Goal: Task Accomplishment & Management: Manage account settings

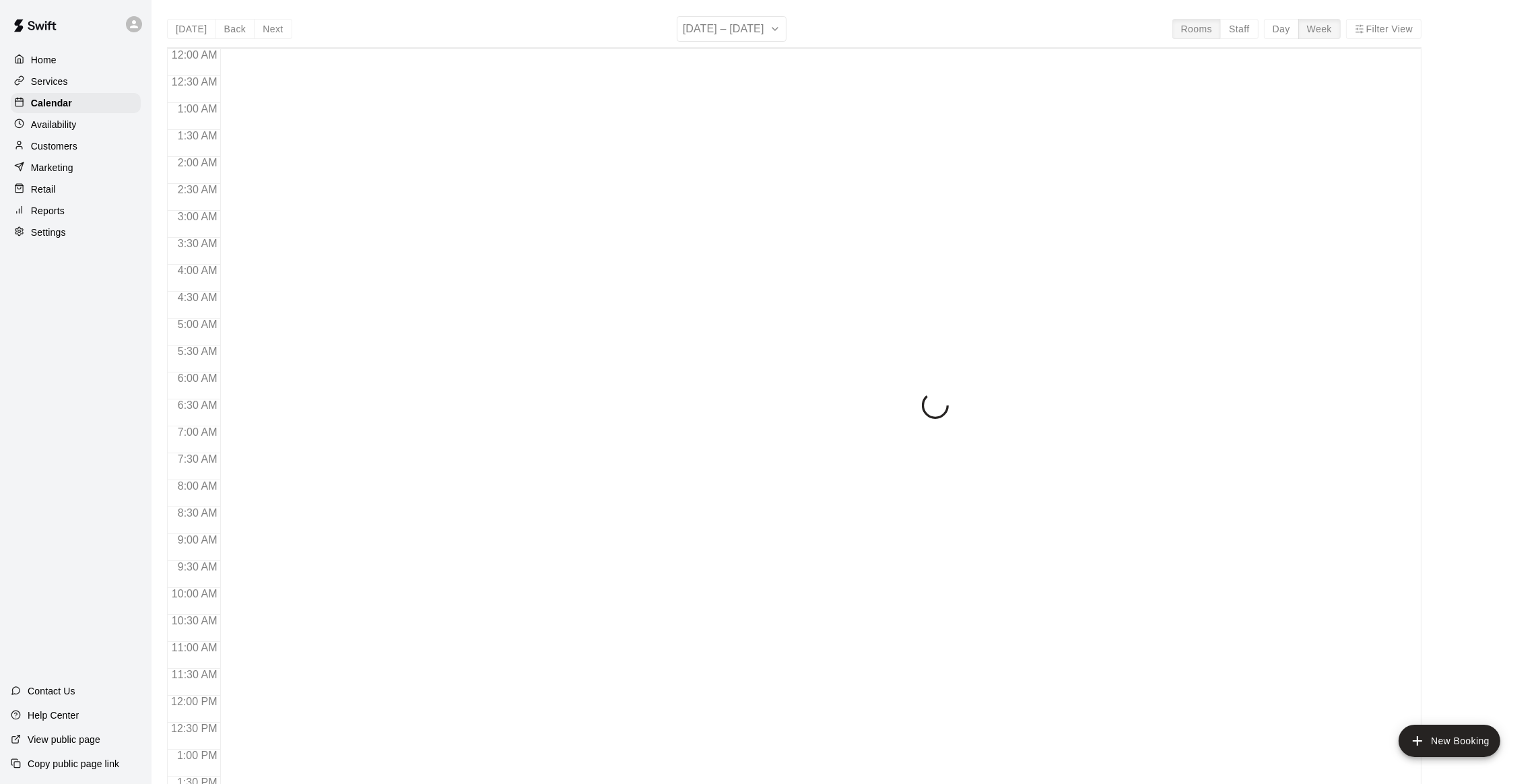
scroll to position [543, 0]
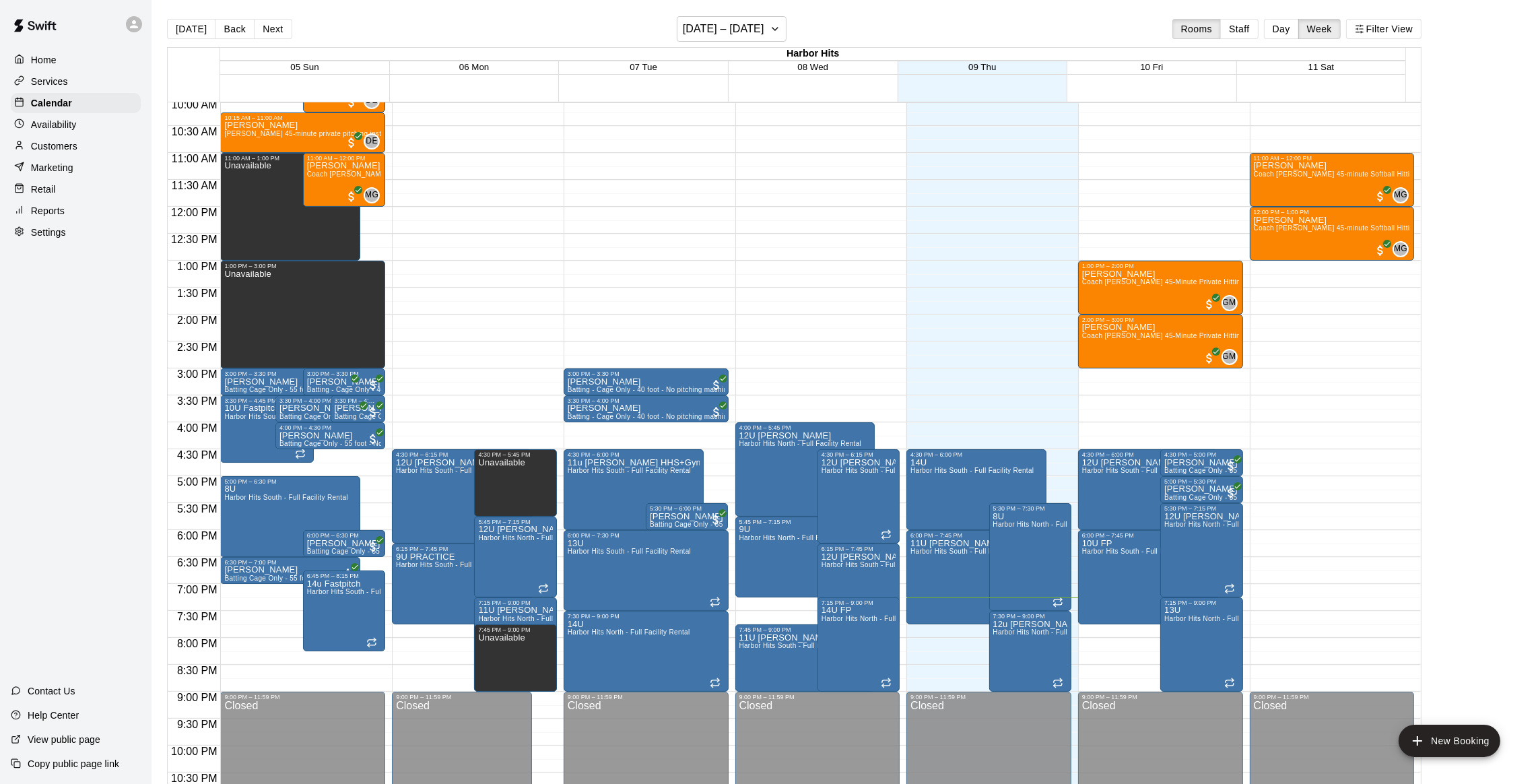
click at [54, 88] on p "Services" at bounding box center [49, 82] width 37 height 14
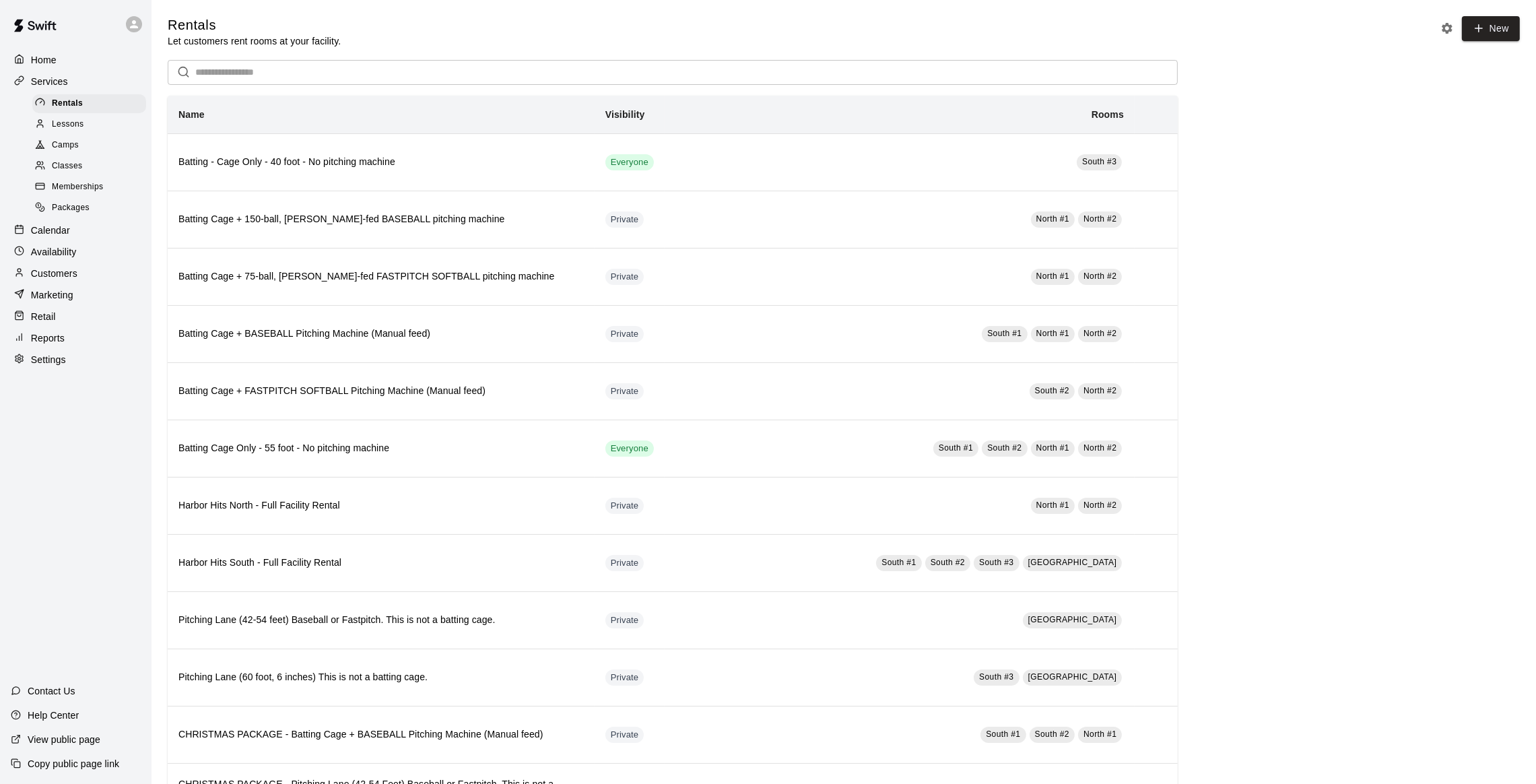
click at [74, 142] on span "Camps" at bounding box center [66, 145] width 27 height 14
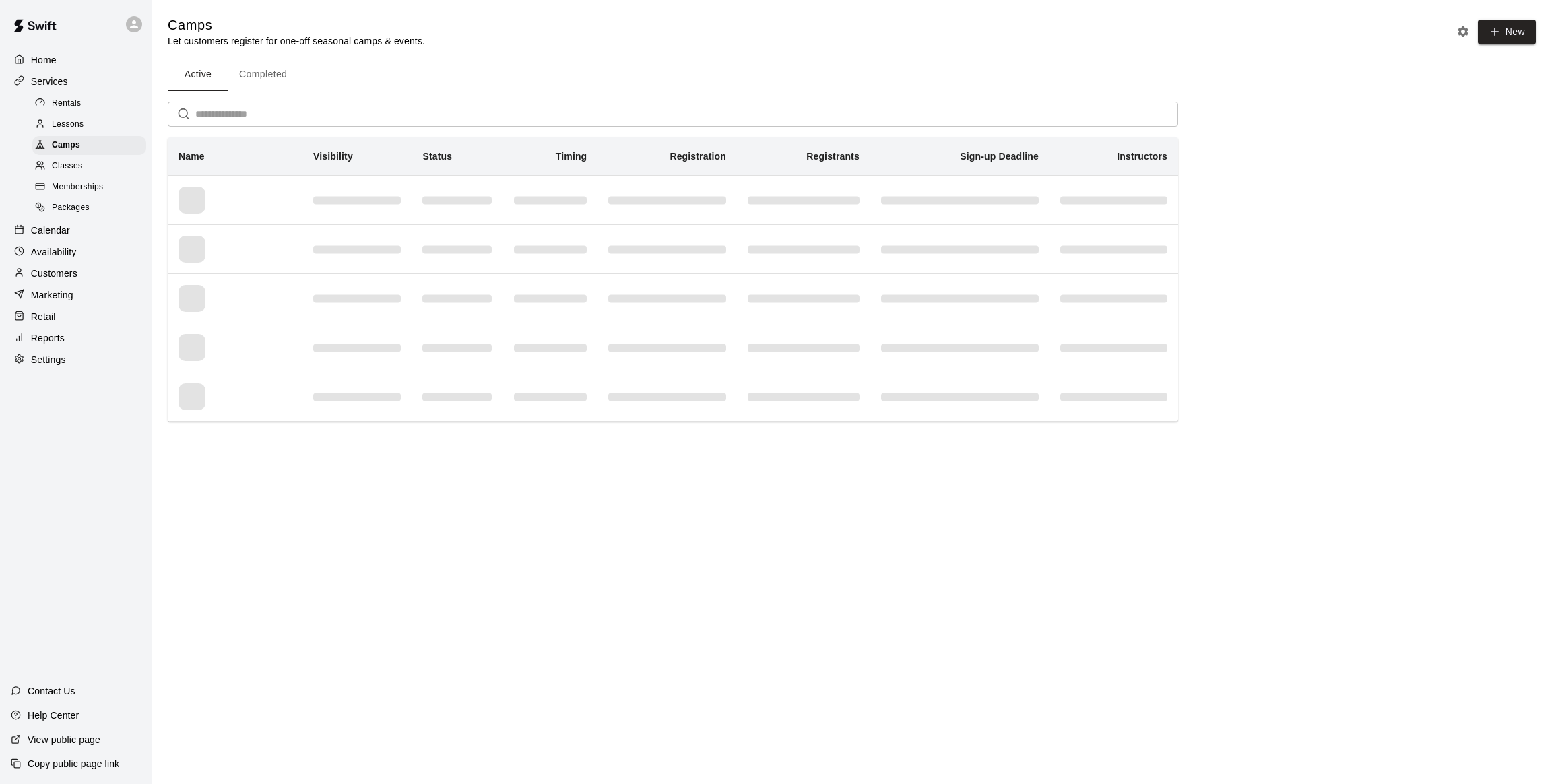
click at [265, 113] on input "text" at bounding box center [686, 114] width 983 height 25
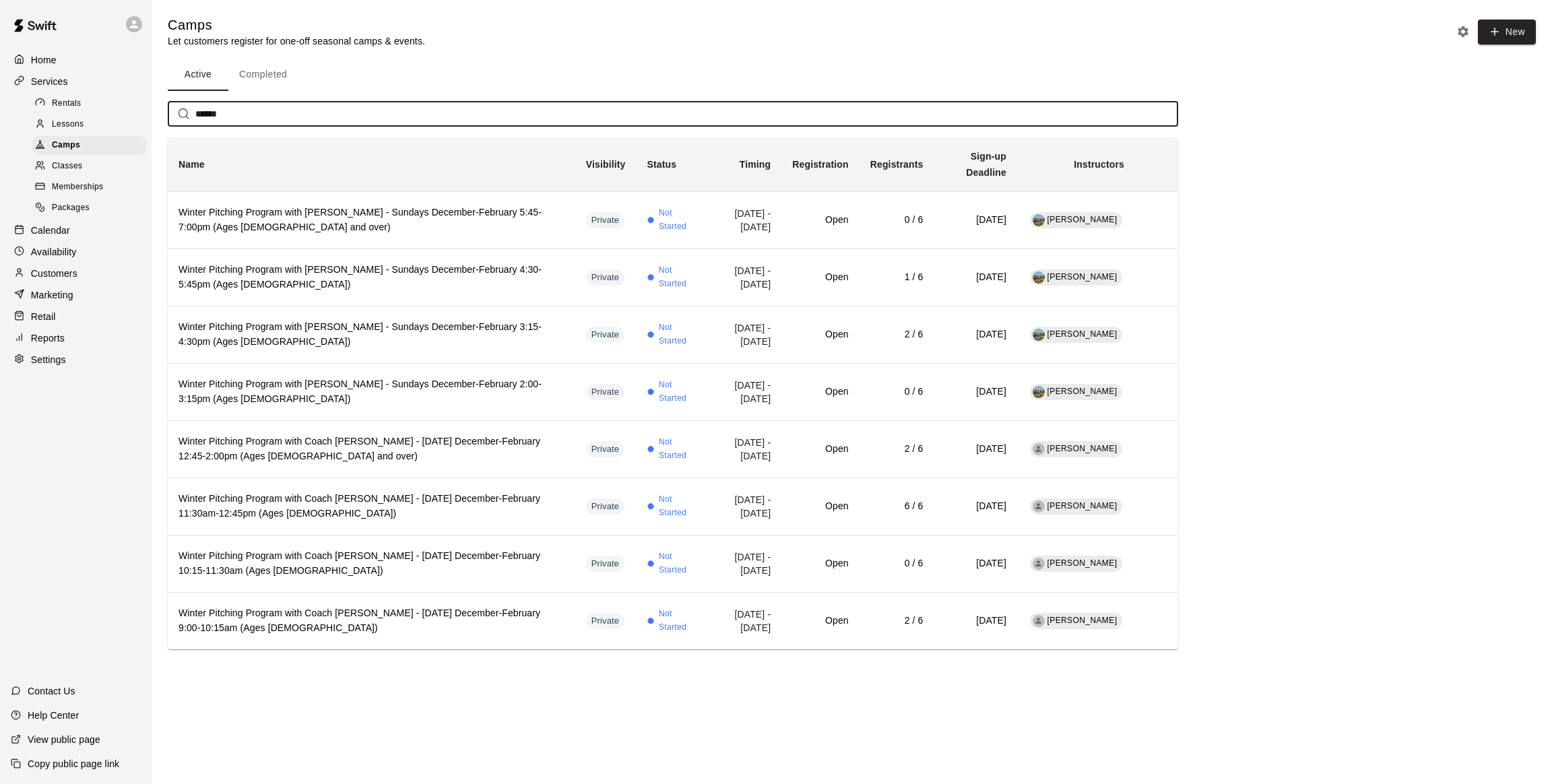
drag, startPoint x: 232, startPoint y: 115, endPoint x: 174, endPoint y: 116, distance: 58.0
click at [174, 116] on div "****** ​" at bounding box center [673, 114] width 1011 height 25
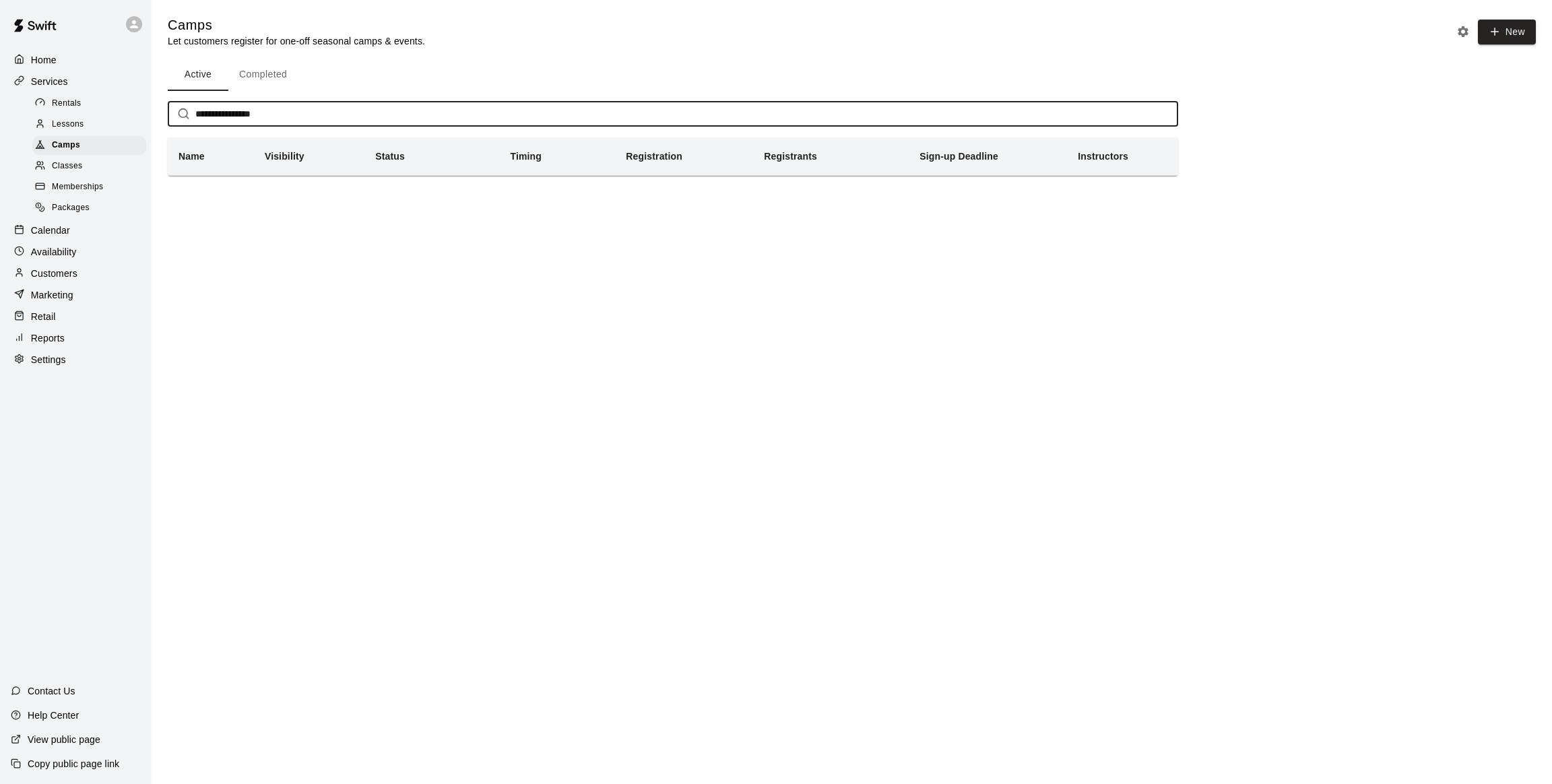
drag, startPoint x: 259, startPoint y: 113, endPoint x: 220, endPoint y: 115, distance: 39.1
click at [220, 115] on input "**********" at bounding box center [686, 114] width 983 height 25
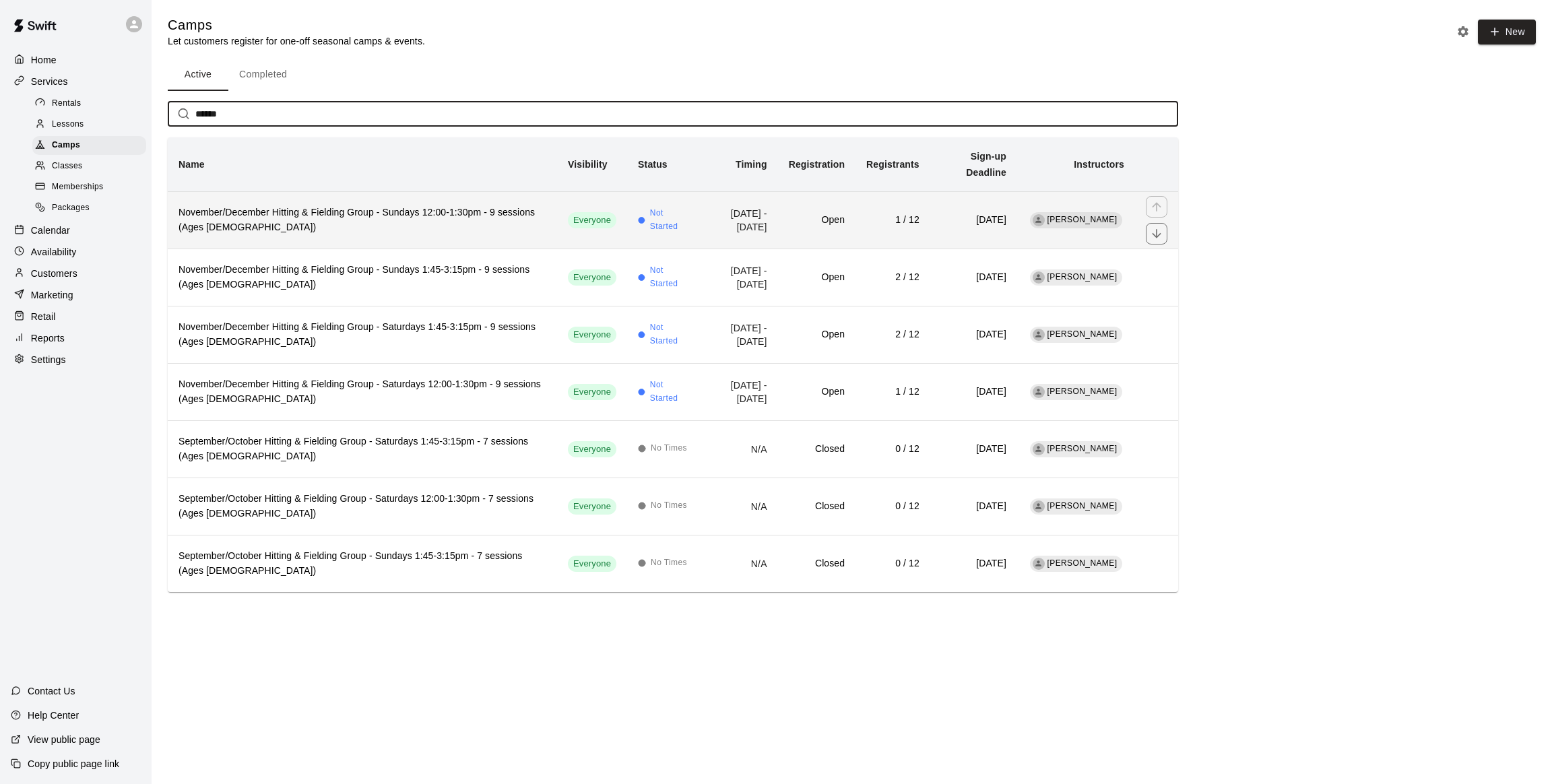
type input "******"
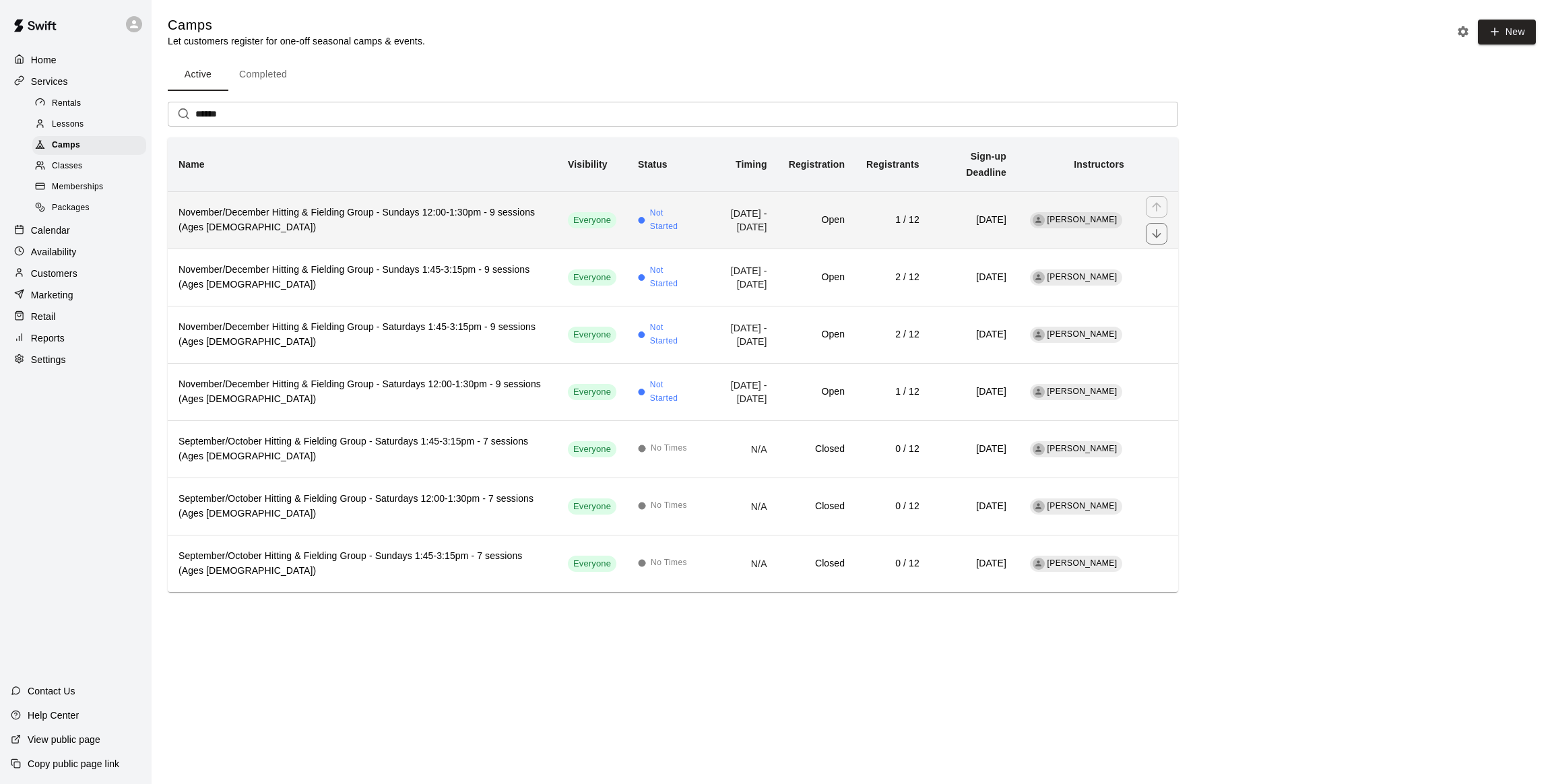
click at [318, 205] on h6 "November/December Hitting & Fielding Group - Sundays 12:00-1:30pm - 9 sessions …" at bounding box center [362, 220] width 368 height 30
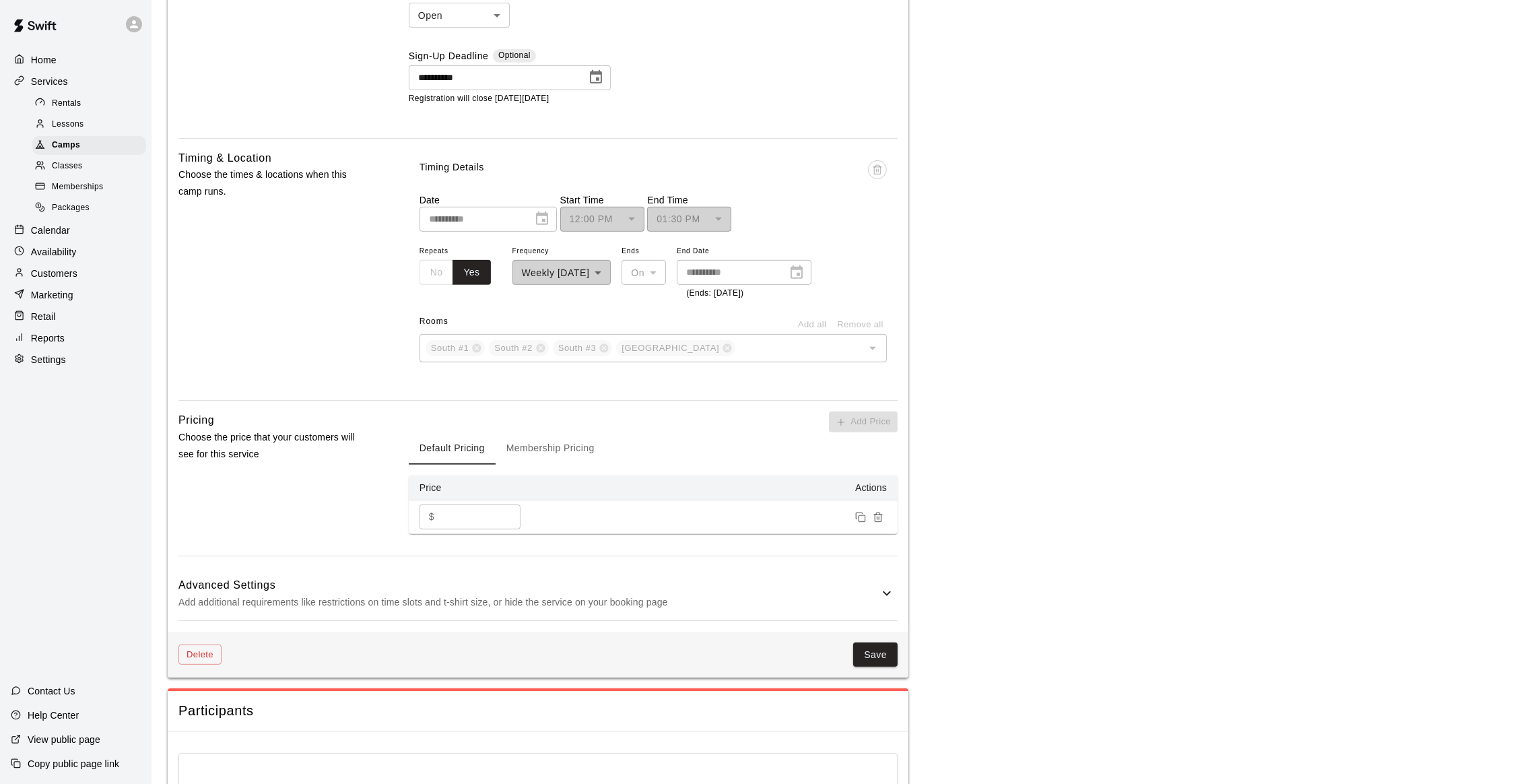
scroll to position [1010, 0]
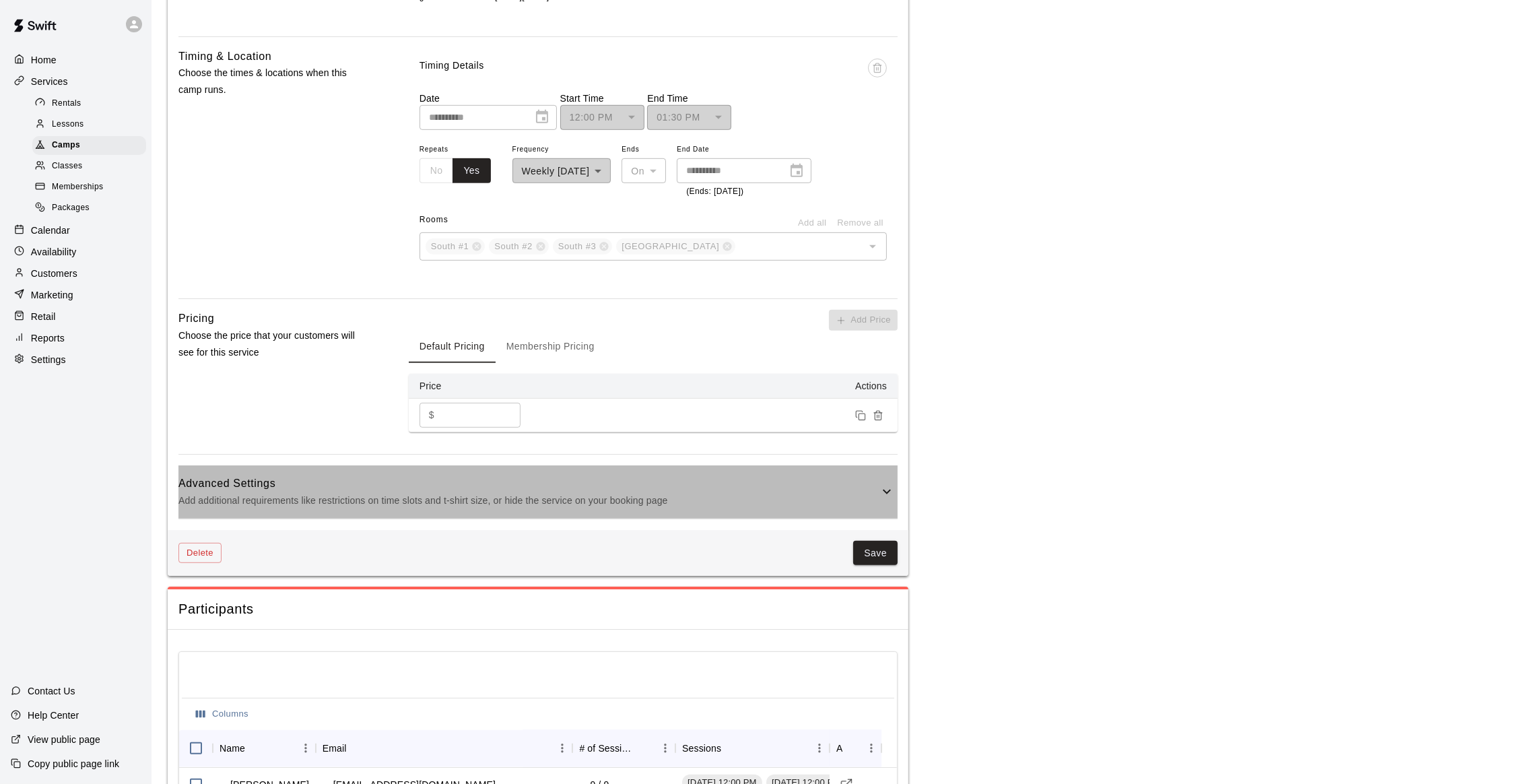
click at [886, 490] on icon at bounding box center [887, 492] width 16 height 16
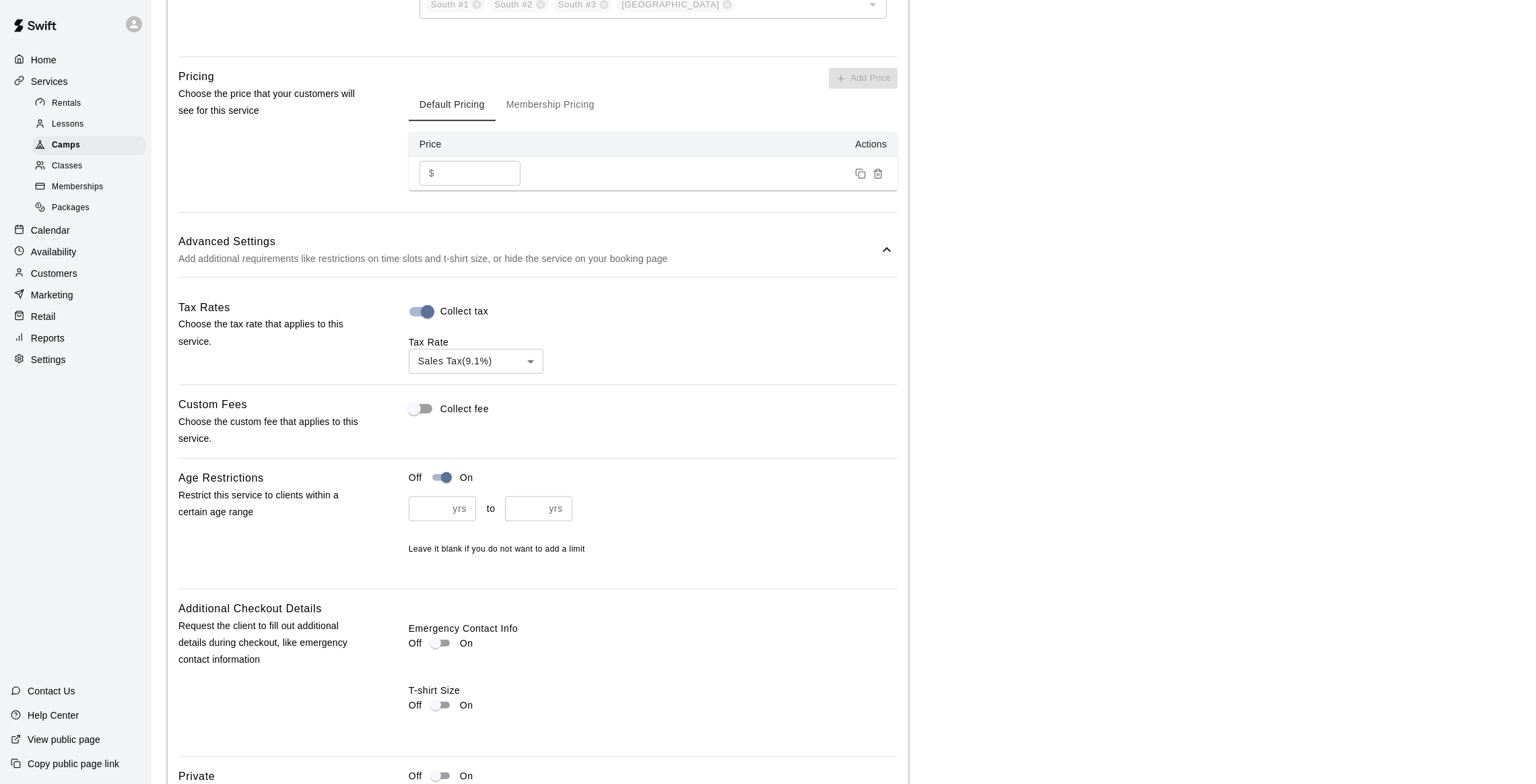
scroll to position [1312, 0]
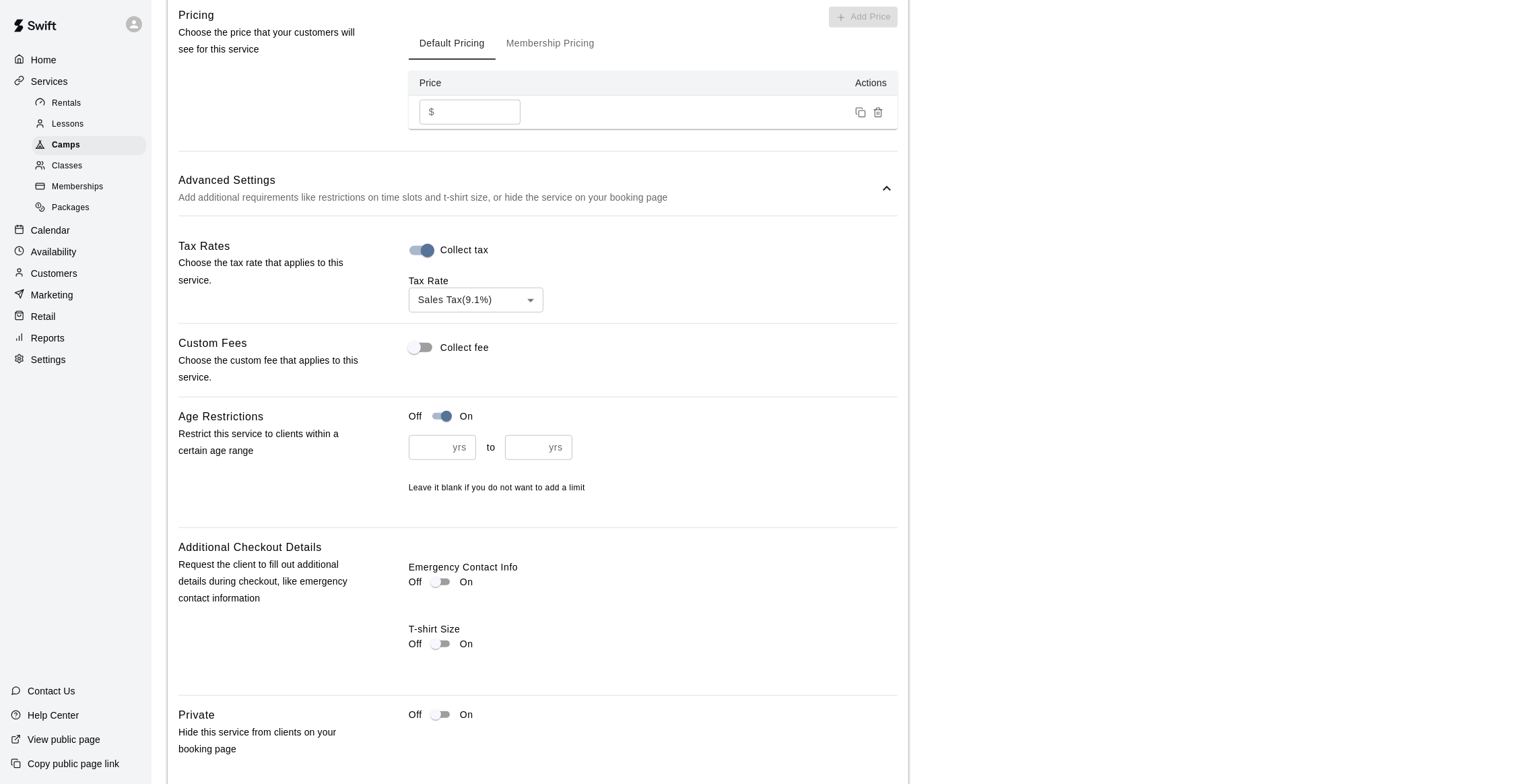
type input "*"
click at [439, 454] on input "*" at bounding box center [428, 447] width 39 height 25
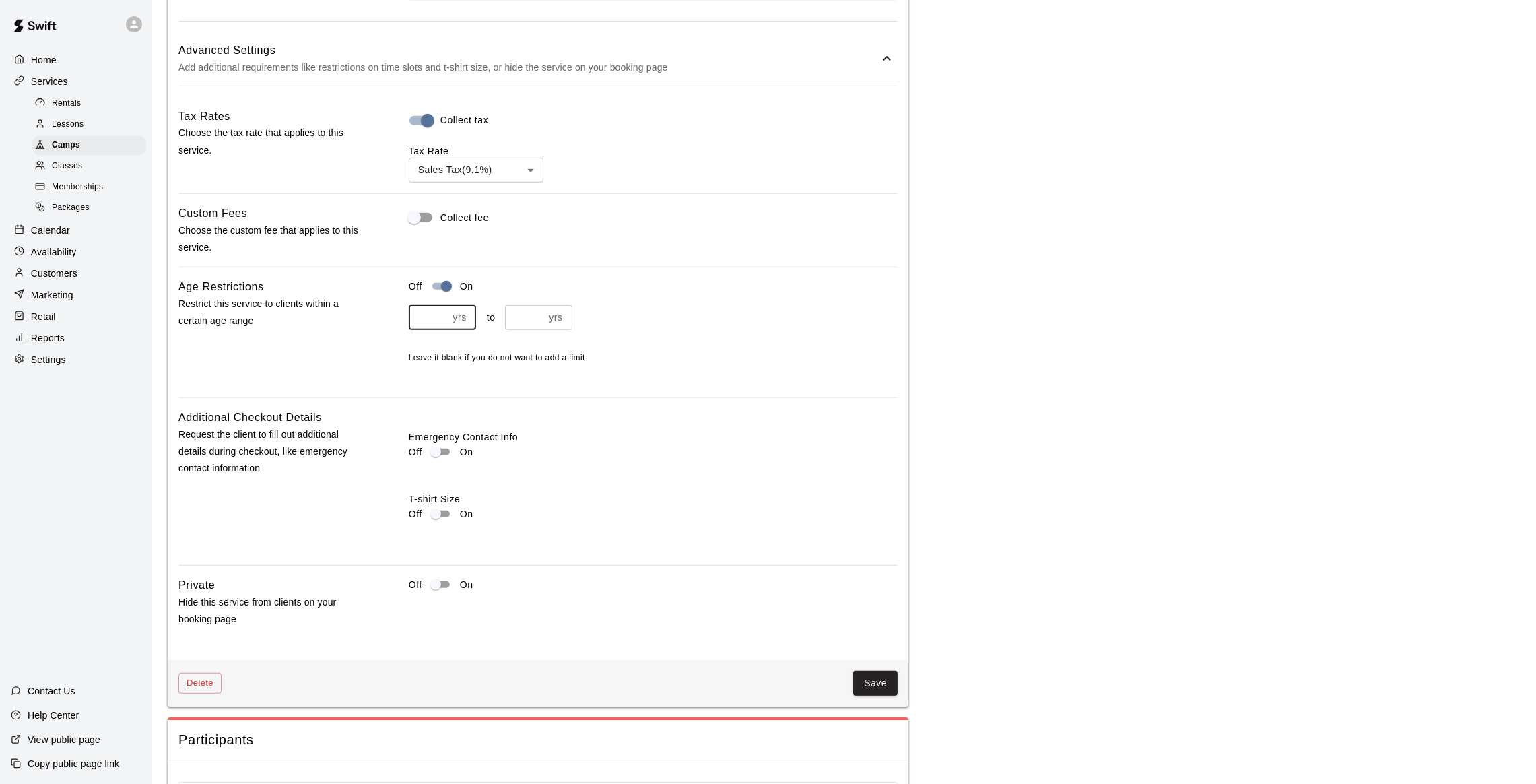
scroll to position [1675, 0]
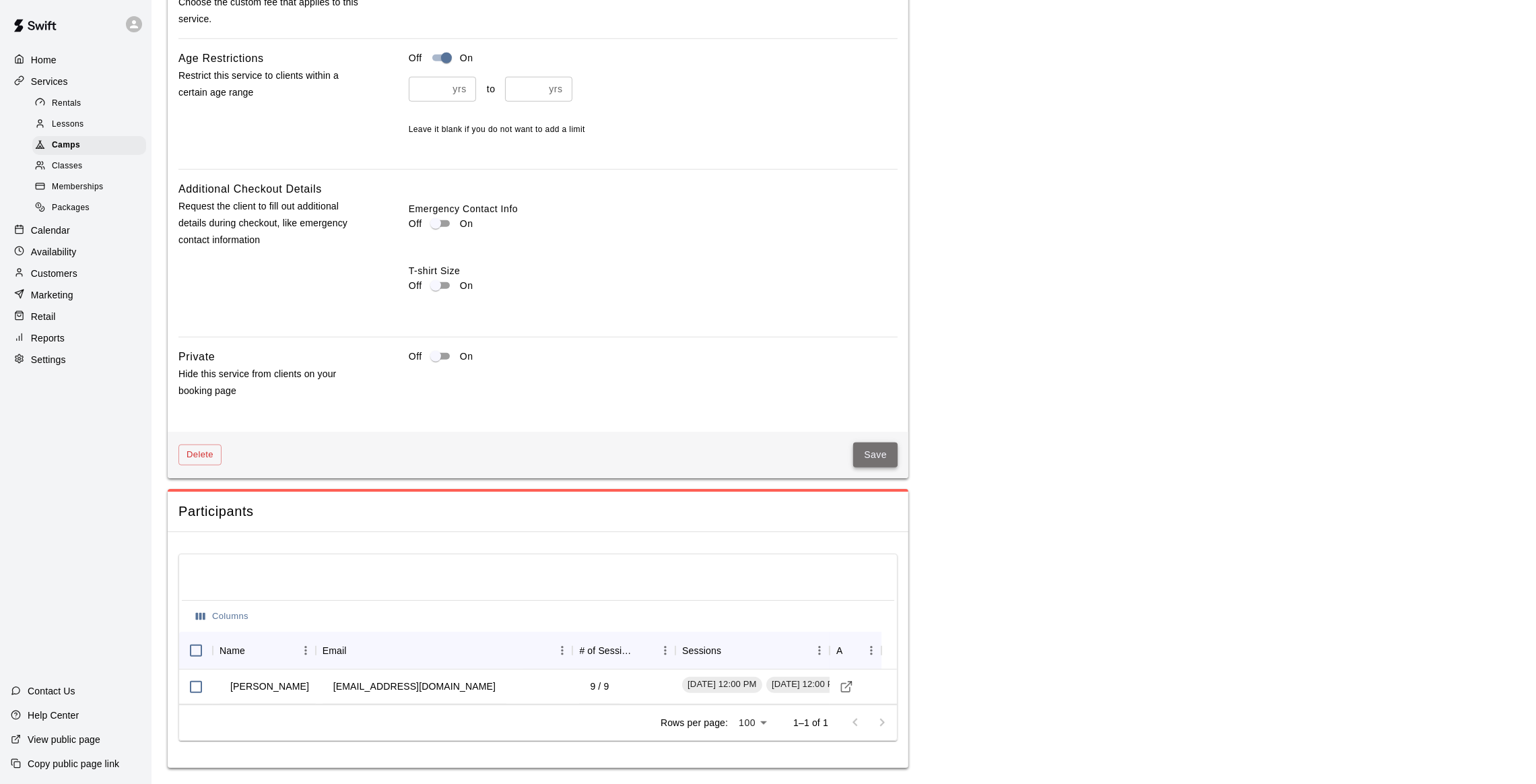
click at [867, 444] on button "Save" at bounding box center [875, 454] width 45 height 25
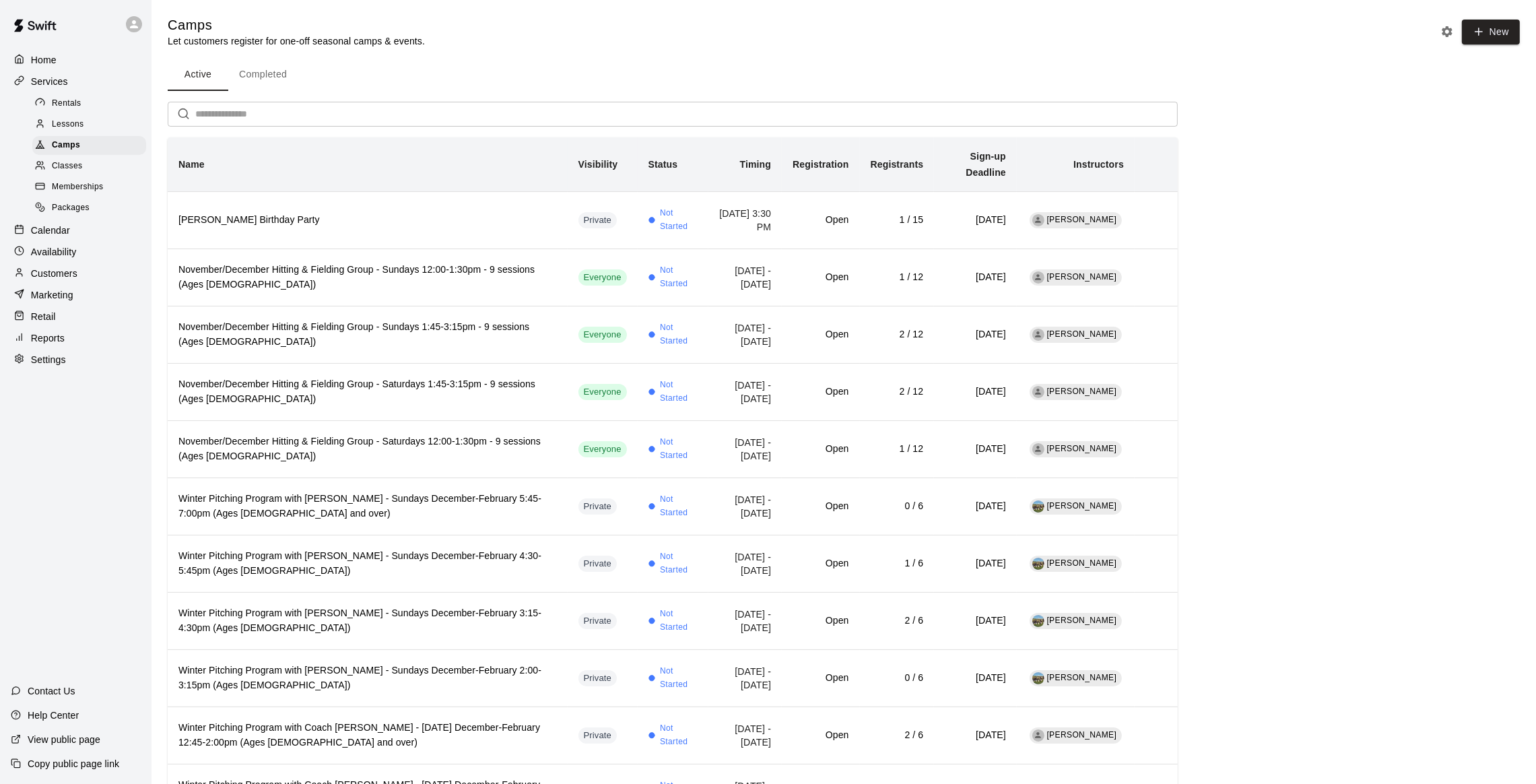
click at [70, 234] on div "Calendar" at bounding box center [76, 230] width 130 height 20
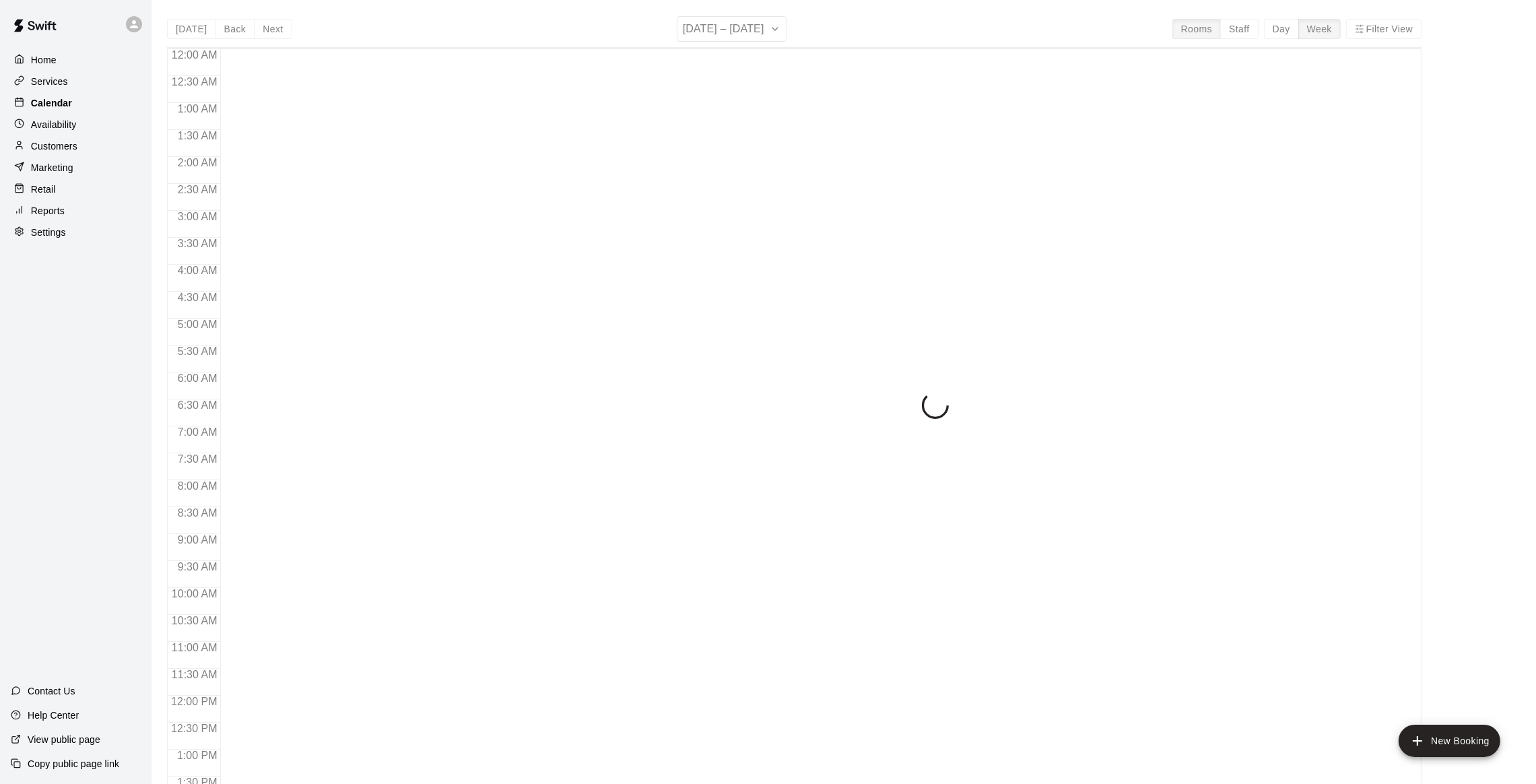
scroll to position [543, 0]
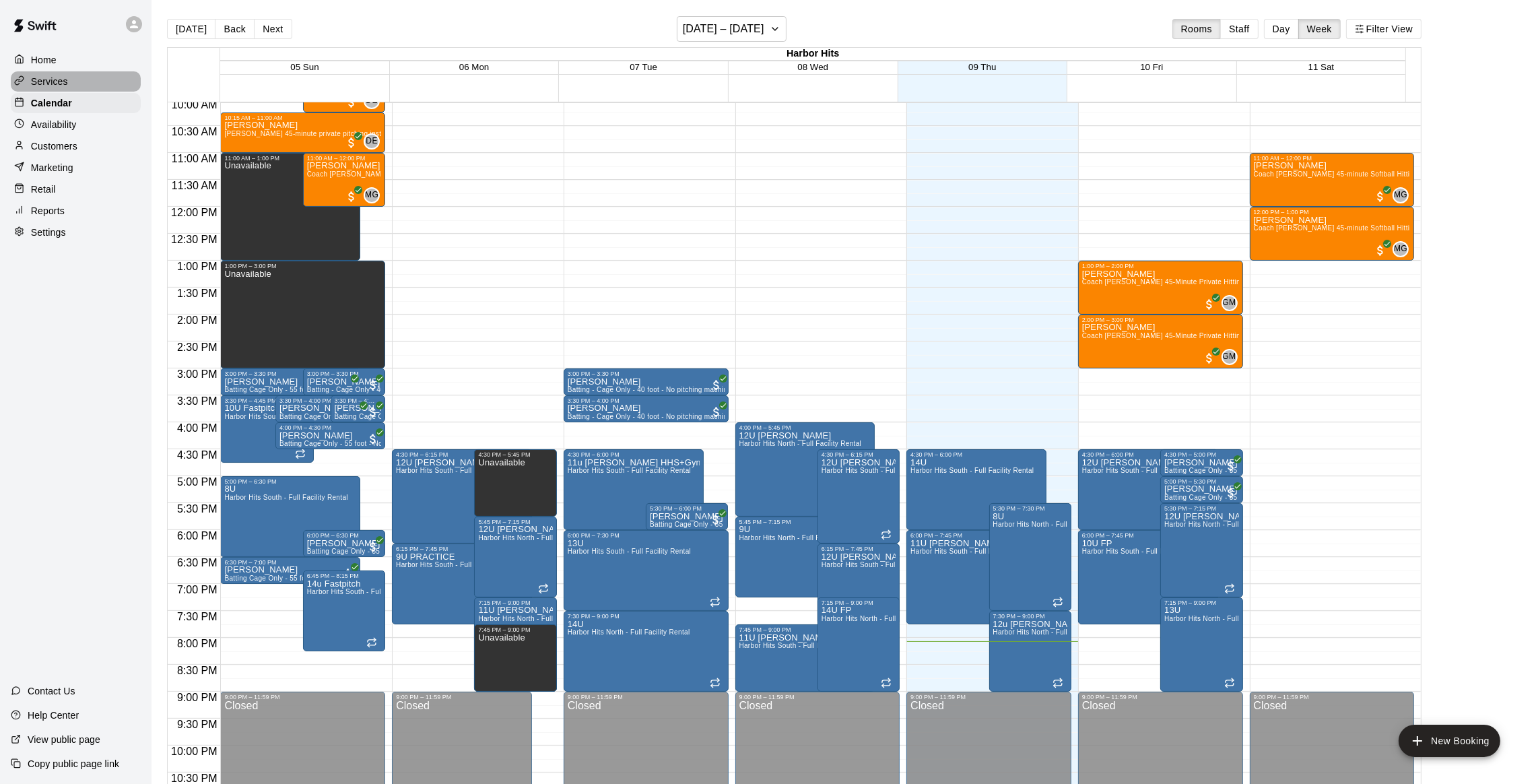
click at [41, 86] on p "Services" at bounding box center [49, 82] width 37 height 14
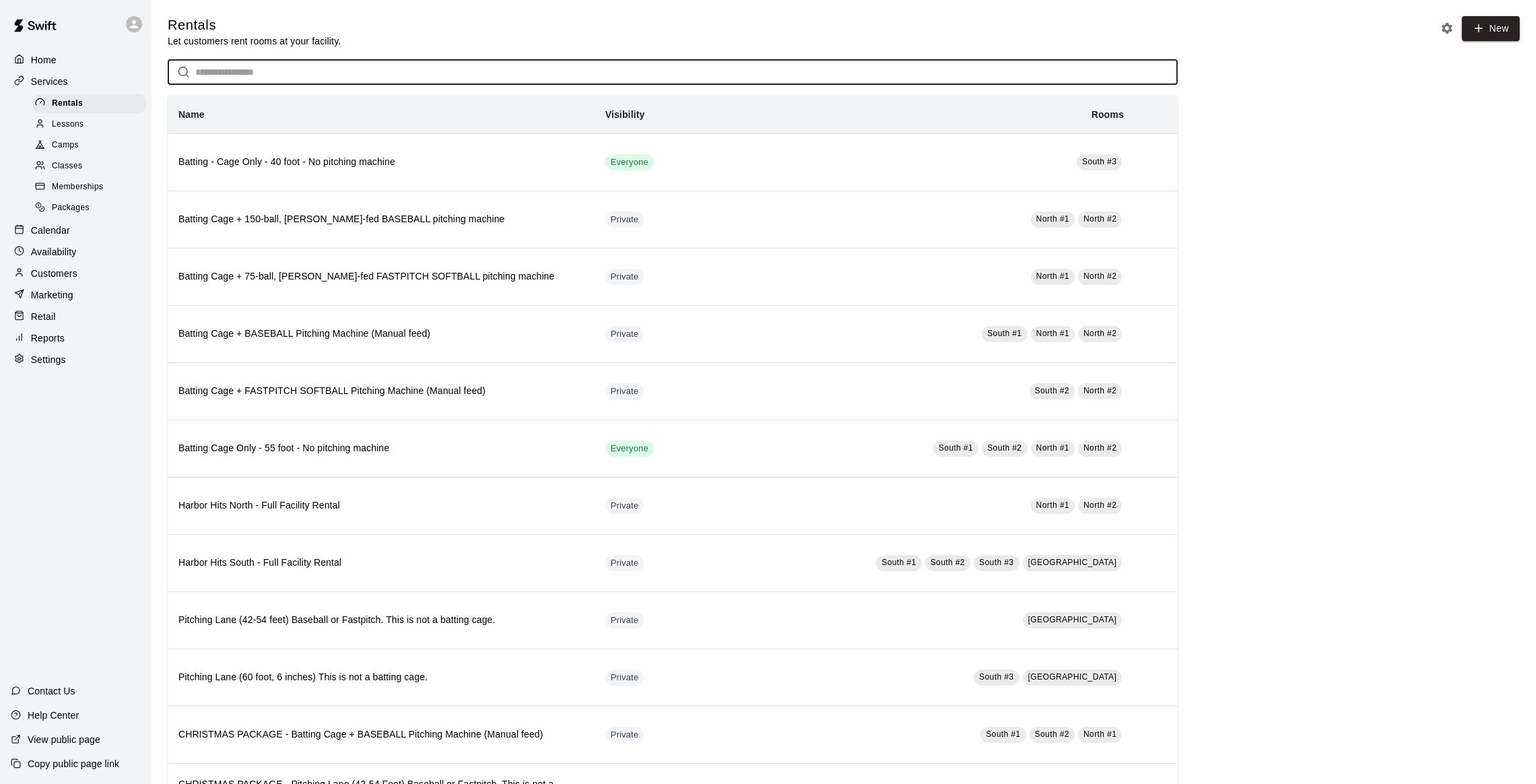
click at [247, 68] on input "text" at bounding box center [686, 72] width 983 height 25
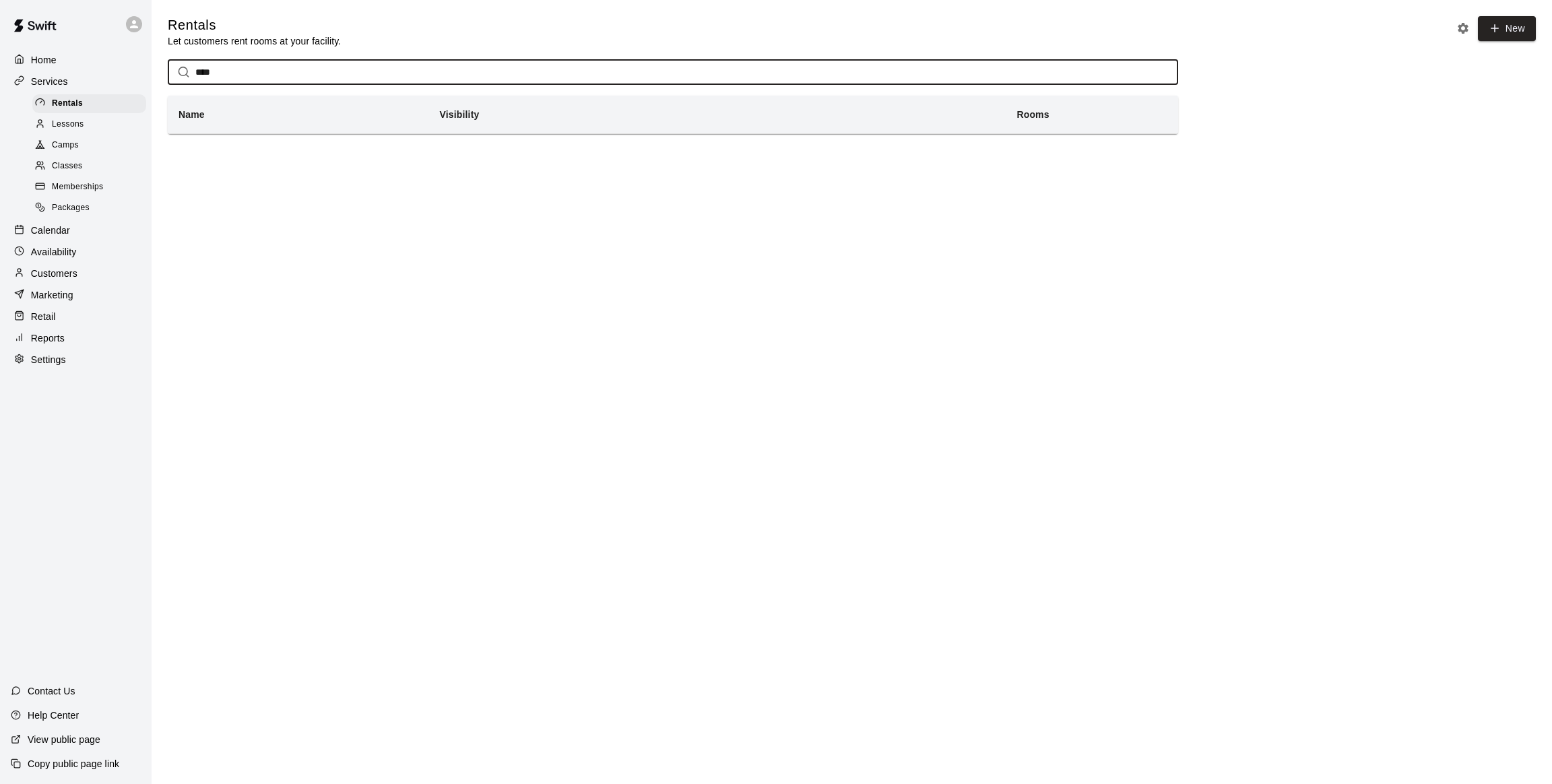
type input "****"
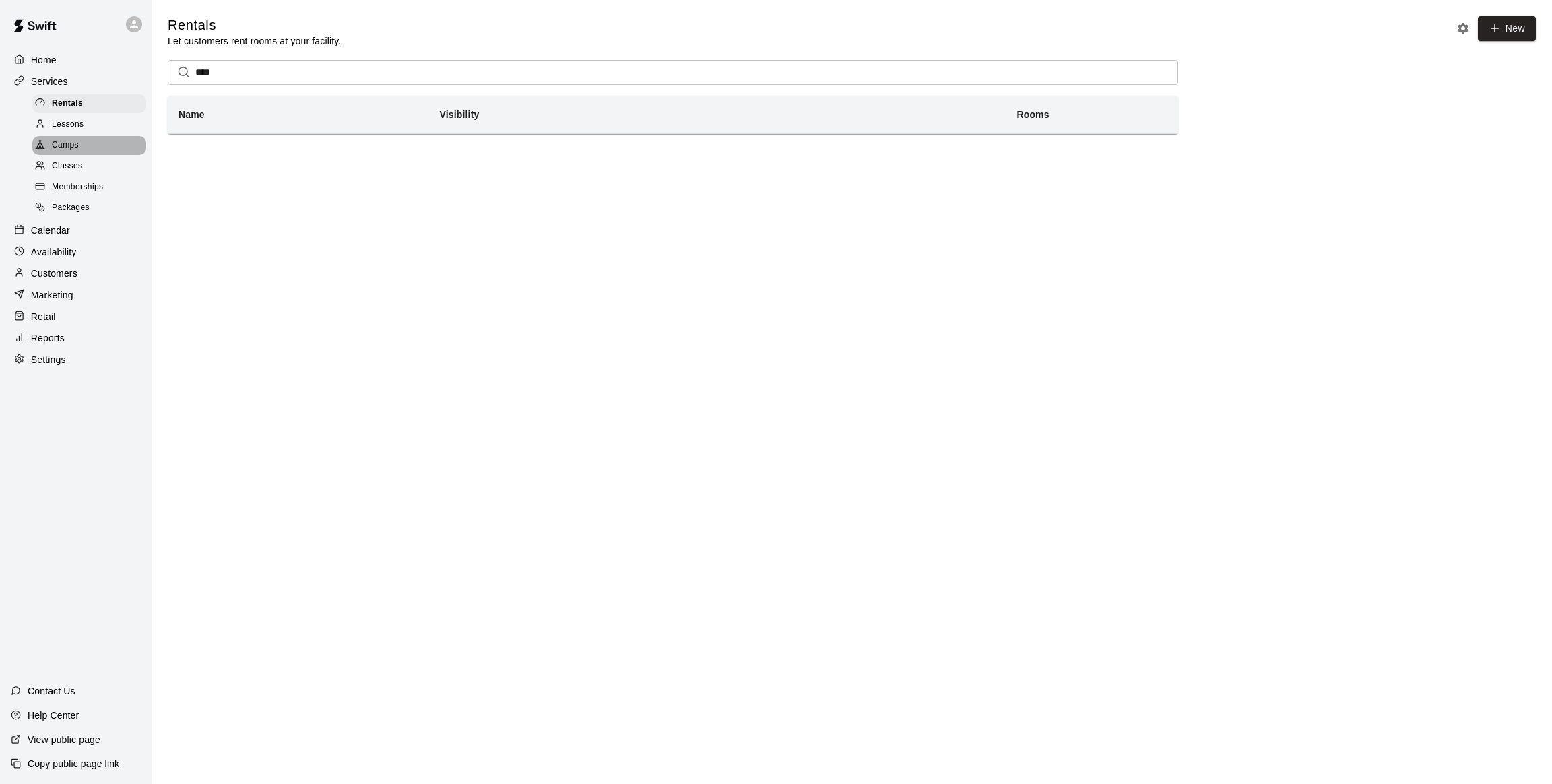
click at [55, 151] on span "Camps" at bounding box center [66, 145] width 27 height 14
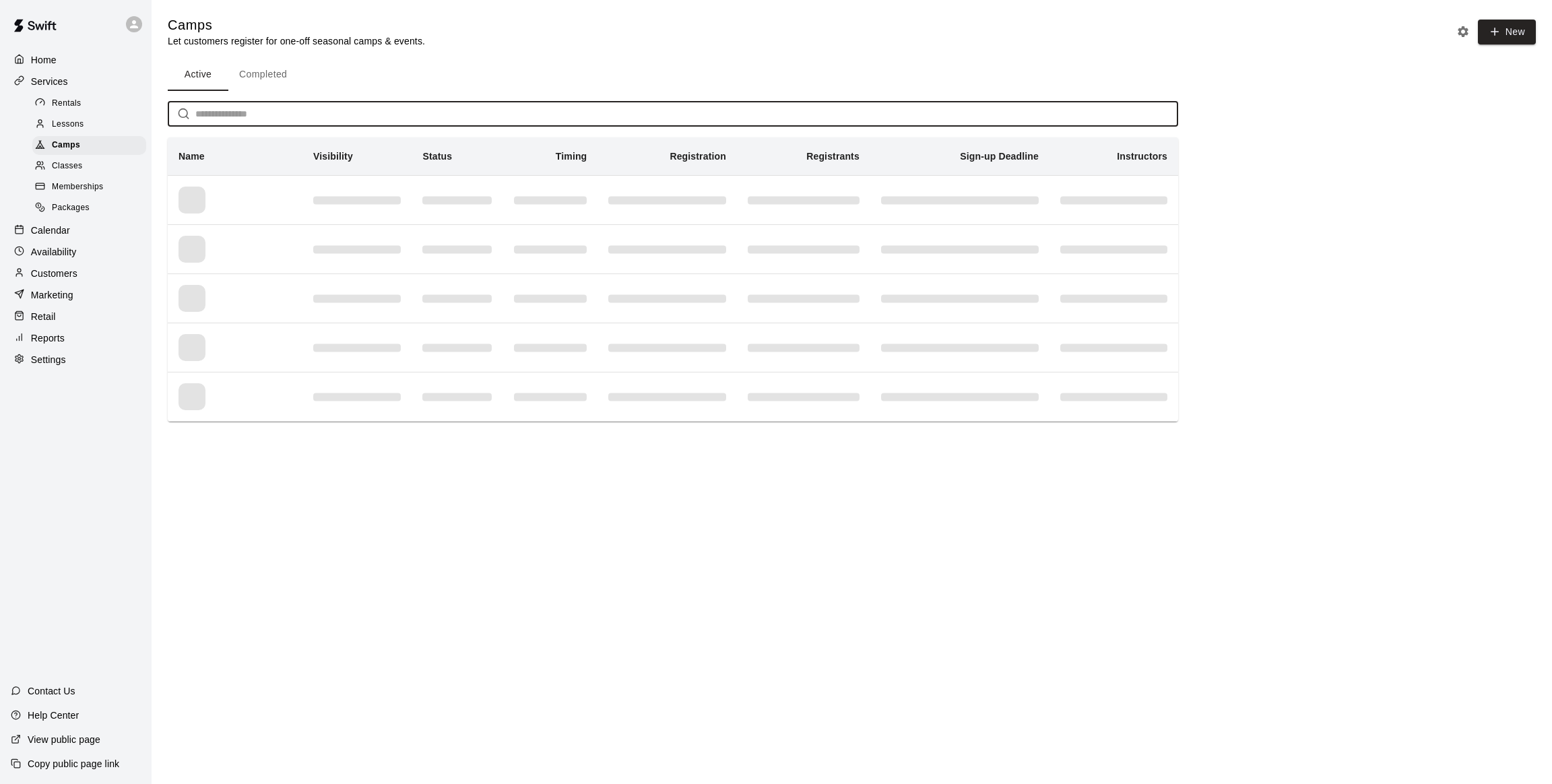
click at [268, 105] on input "text" at bounding box center [686, 114] width 983 height 25
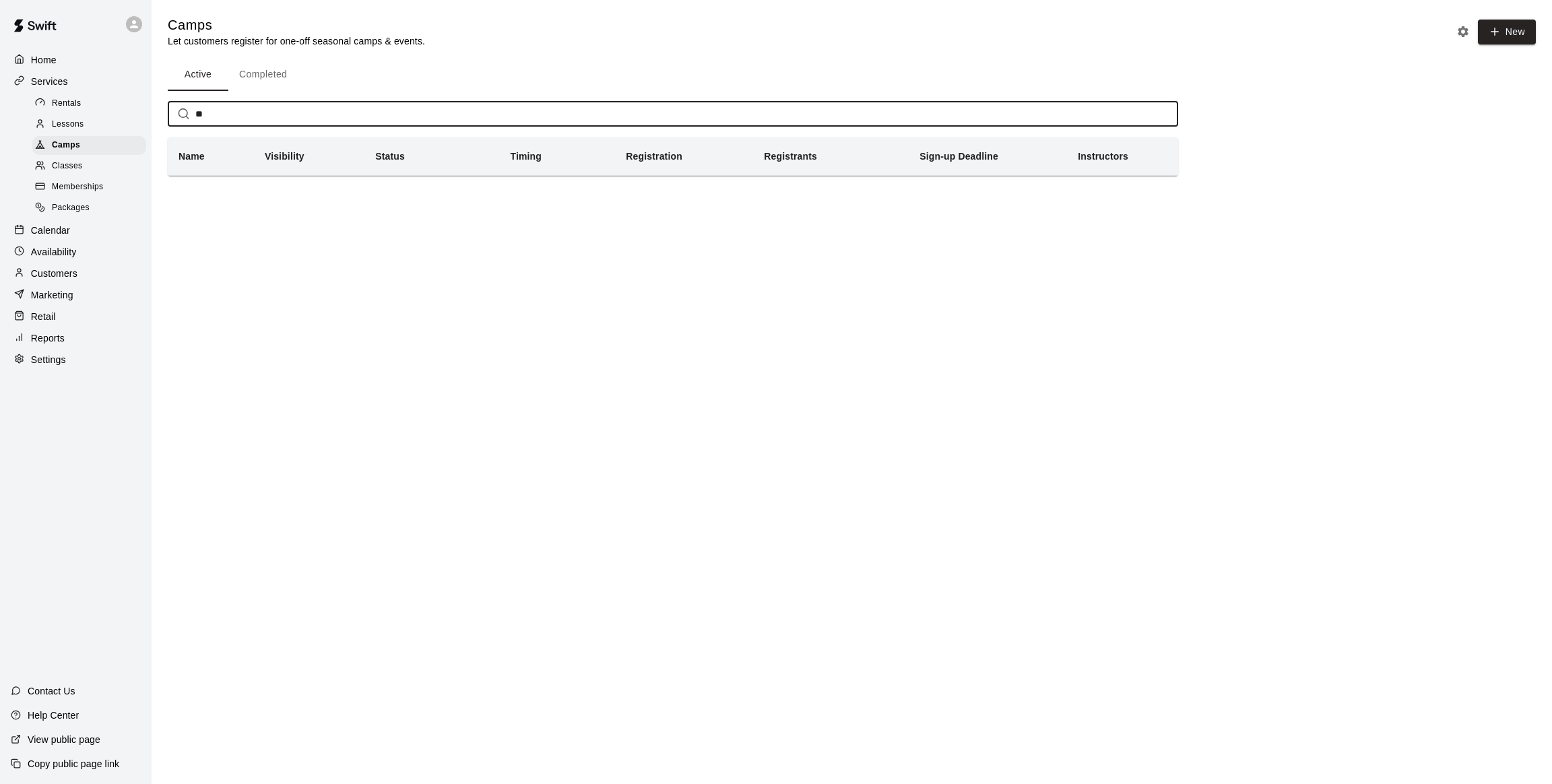
type input "*"
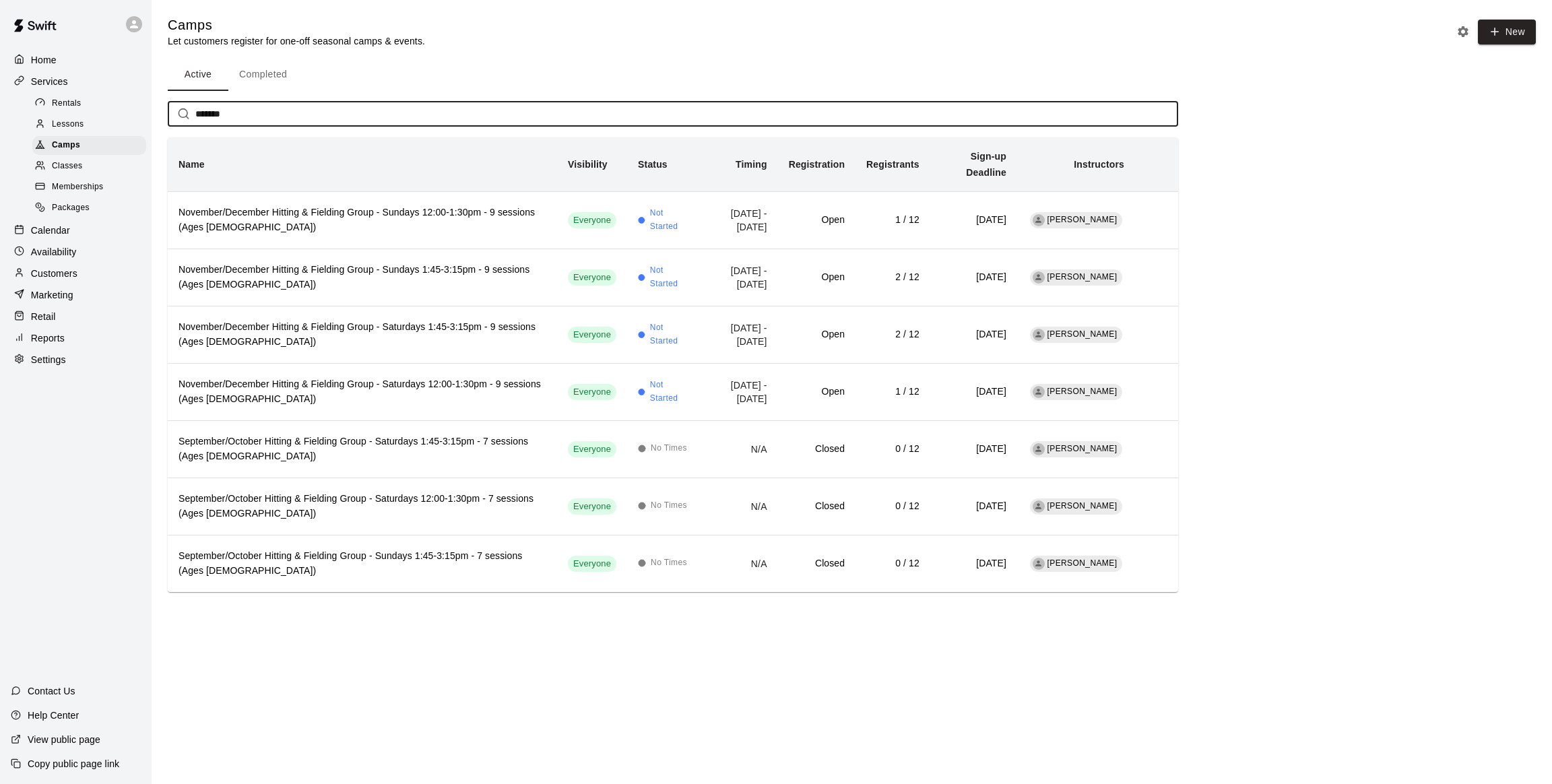
type input "*******"
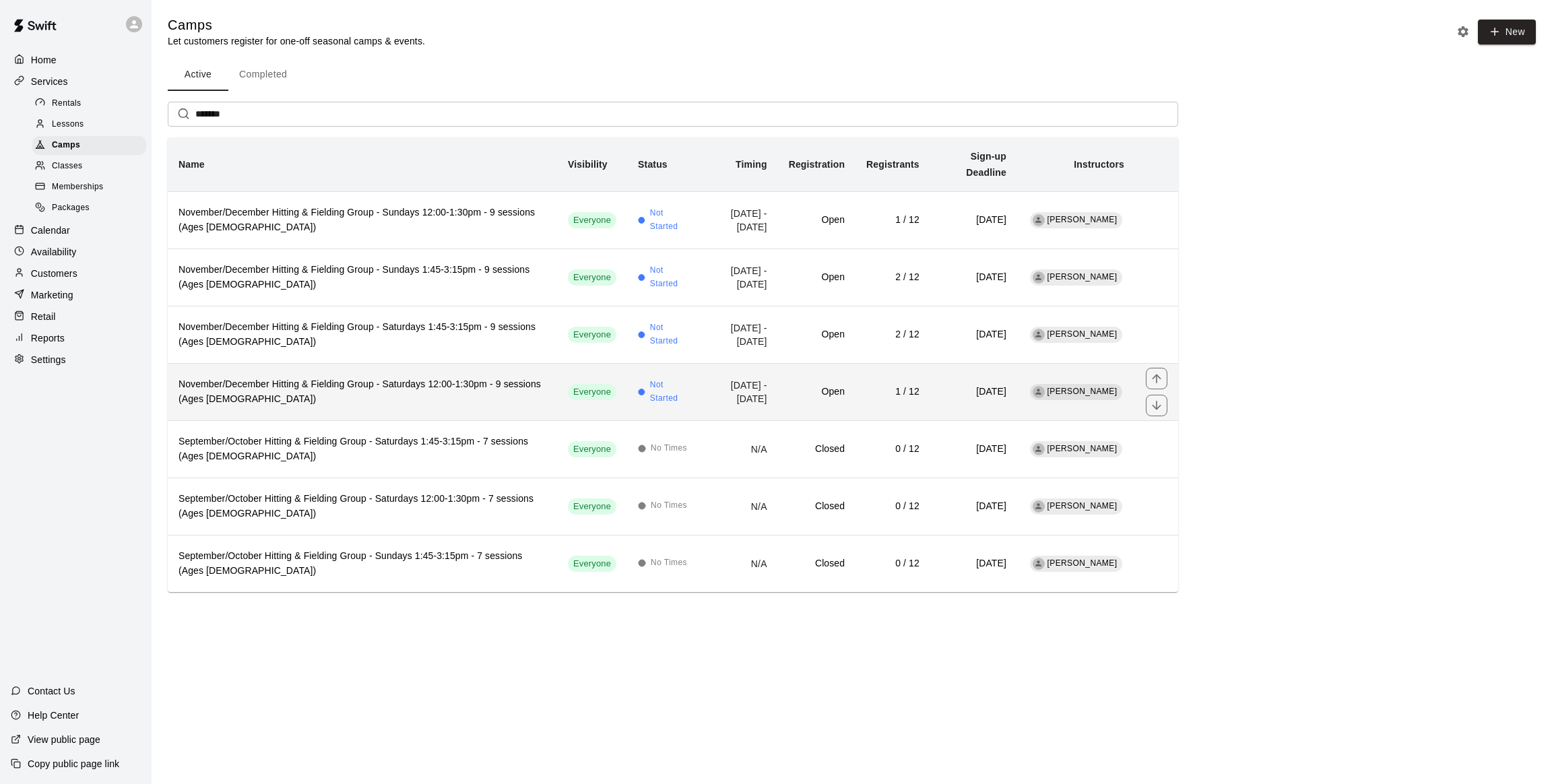
click at [374, 377] on h6 "November/December Hitting & Fielding Group - Saturdays 12:00-1:30pm - 9 session…" at bounding box center [362, 392] width 368 height 30
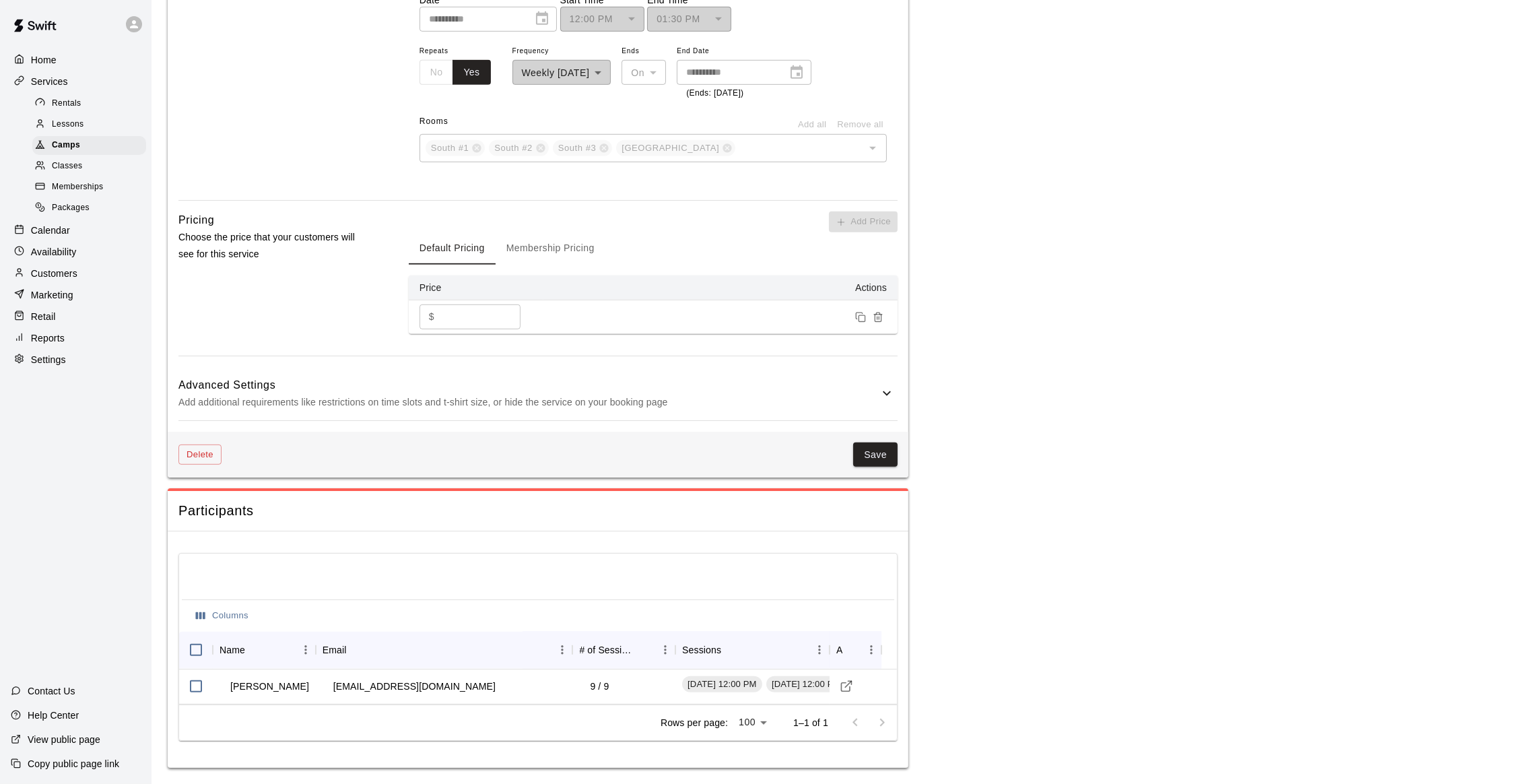
scroll to position [1109, 0]
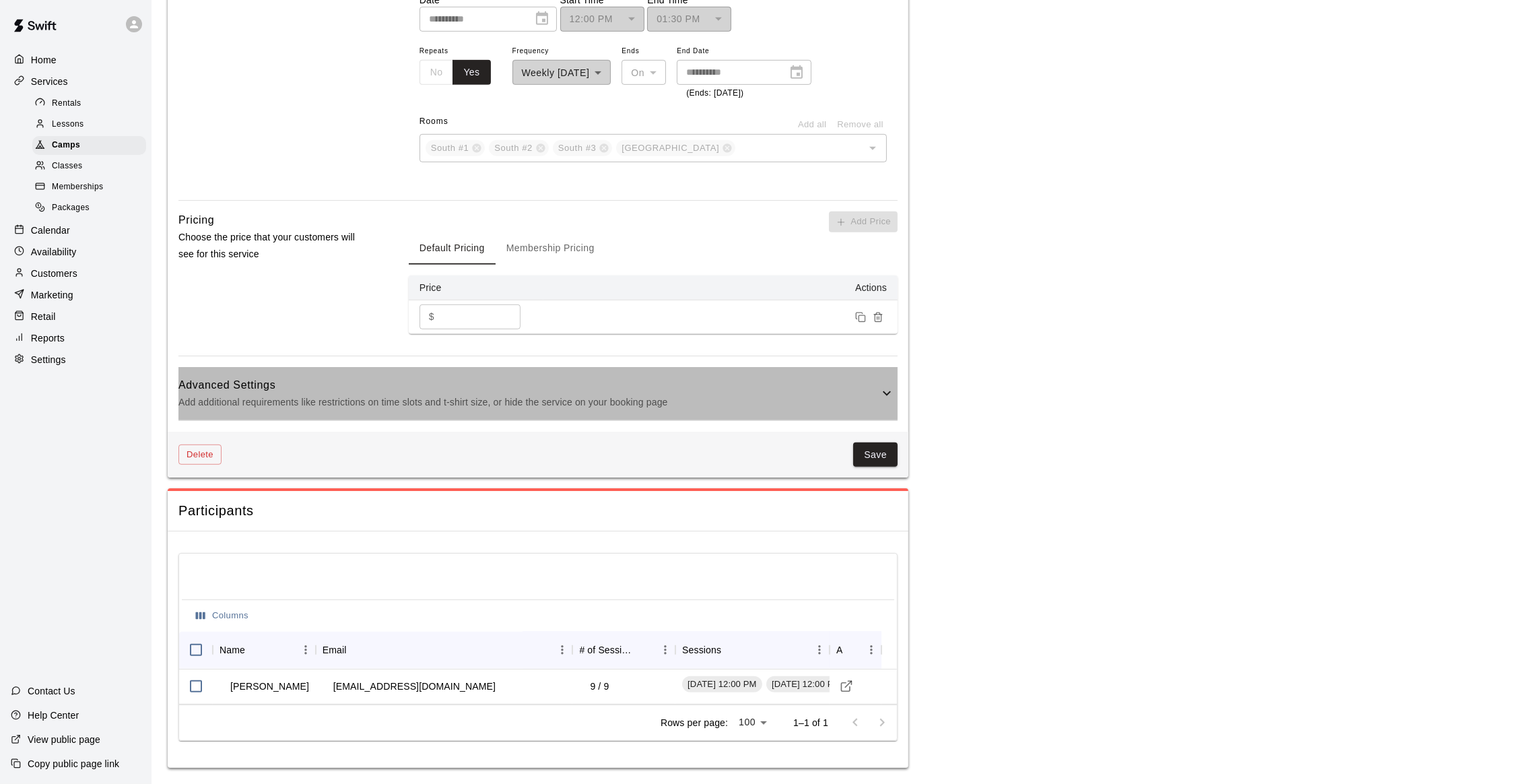
click at [660, 385] on h6 "Advanced Settings" at bounding box center [528, 385] width 700 height 18
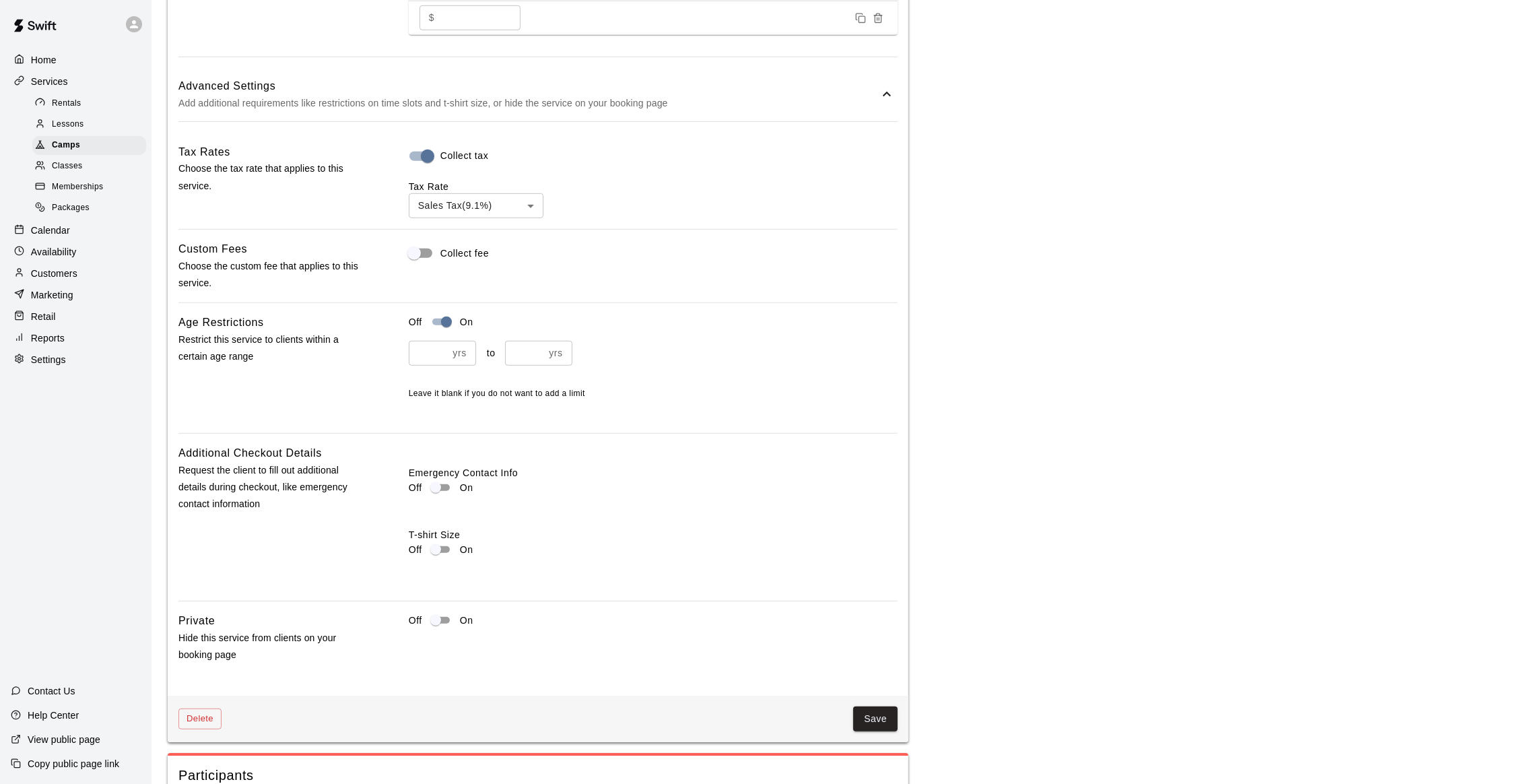
scroll to position [1513, 0]
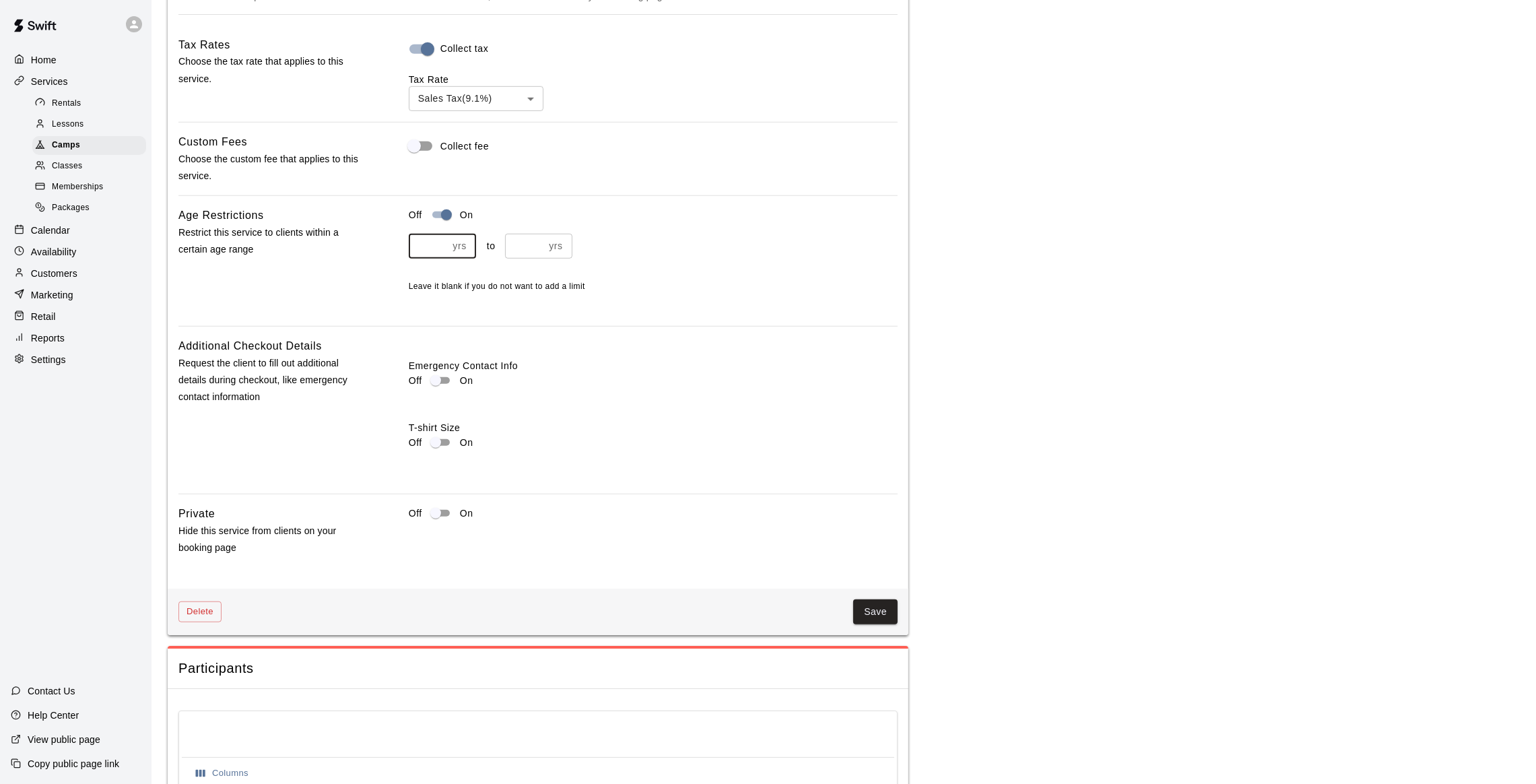
click at [440, 257] on input "*" at bounding box center [428, 246] width 39 height 25
click at [441, 253] on input "*" at bounding box center [428, 246] width 39 height 25
type input "*"
click at [441, 253] on input "*" at bounding box center [428, 246] width 39 height 25
click at [876, 615] on button "Save" at bounding box center [875, 611] width 45 height 25
